Goal: Find specific page/section: Find specific page/section

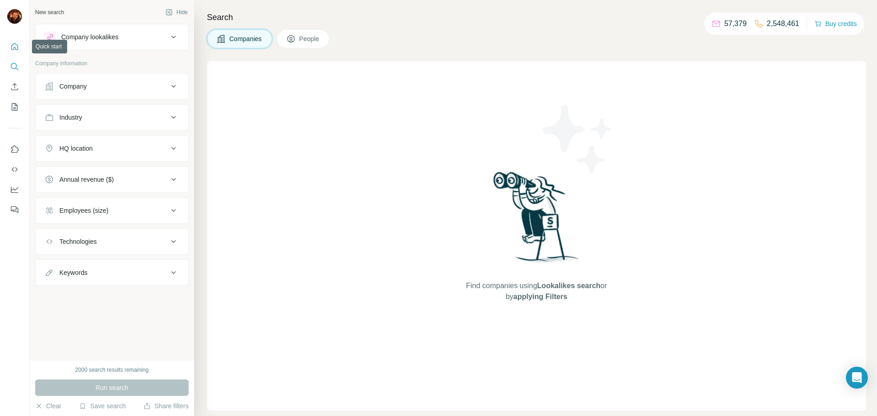
click at [14, 45] on icon "Quick start" at bounding box center [14, 46] width 9 height 9
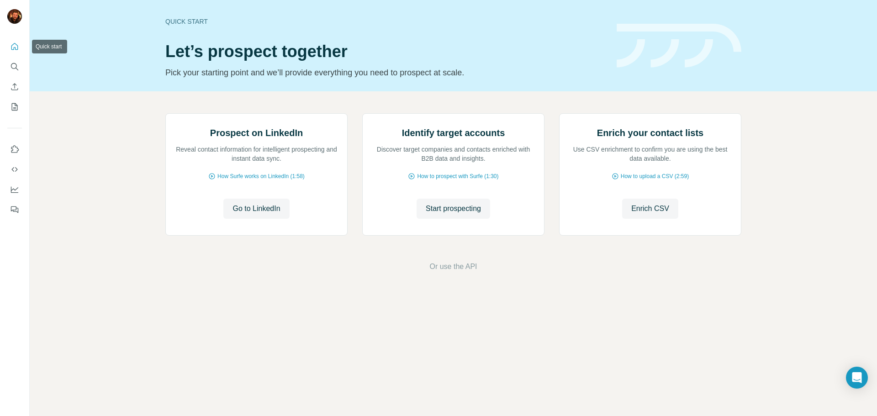
click at [13, 48] on icon "Quick start" at bounding box center [14, 46] width 9 height 9
click at [16, 64] on icon "Search" at bounding box center [14, 66] width 9 height 9
